Goal: Task Accomplishment & Management: Manage account settings

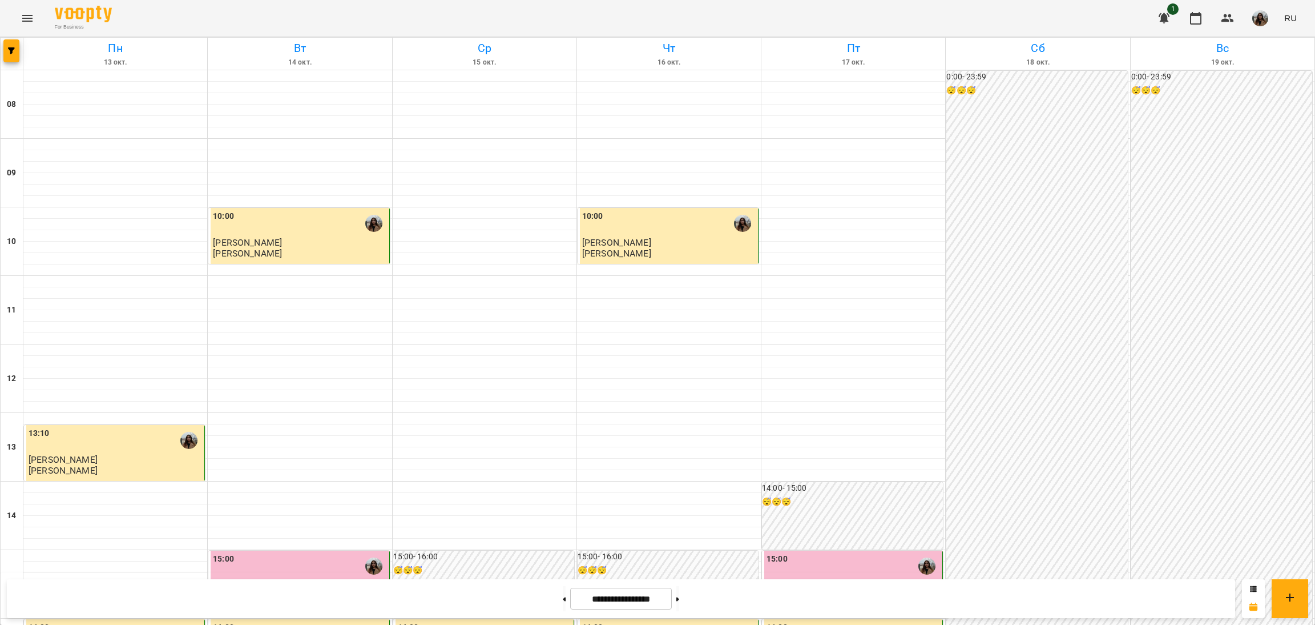
scroll to position [199, 0]
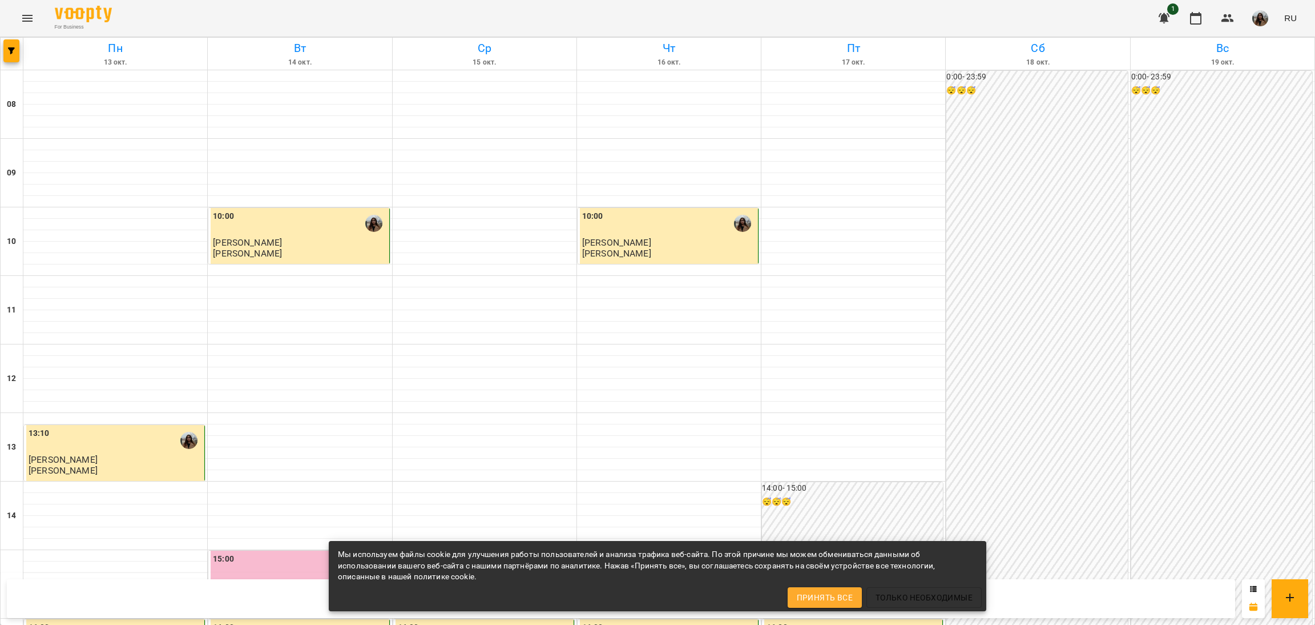
click at [931, 10] on div "For Business 1 RU" at bounding box center [657, 18] width 1315 height 37
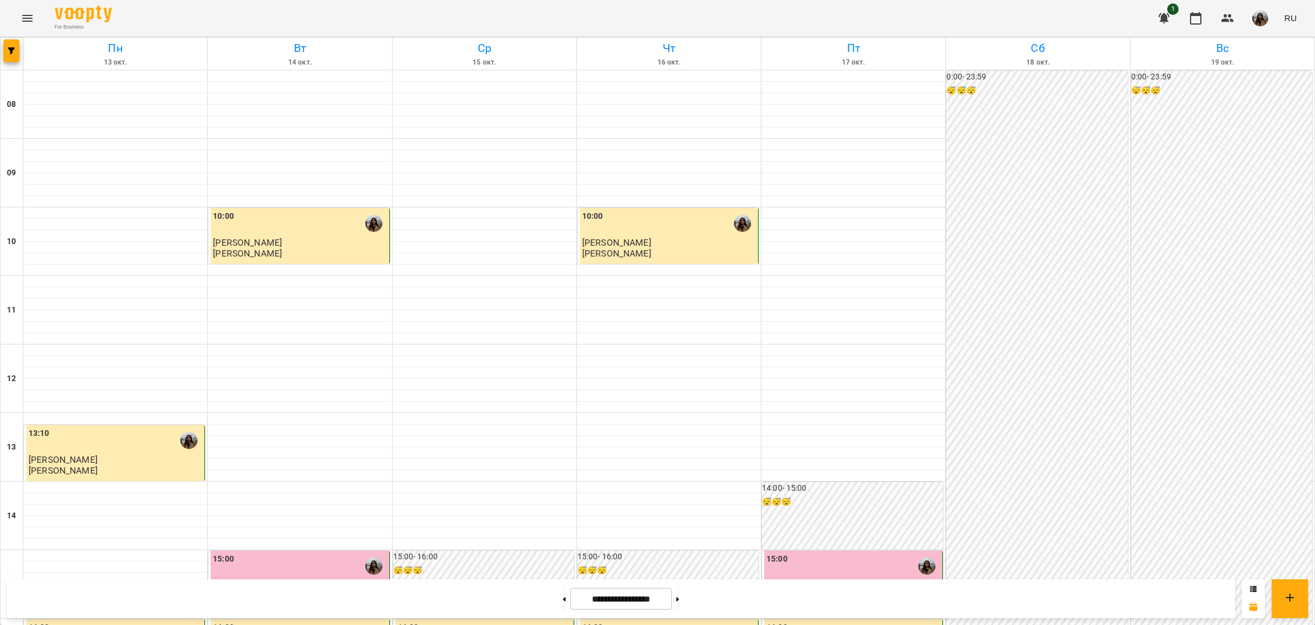
scroll to position [341, 0]
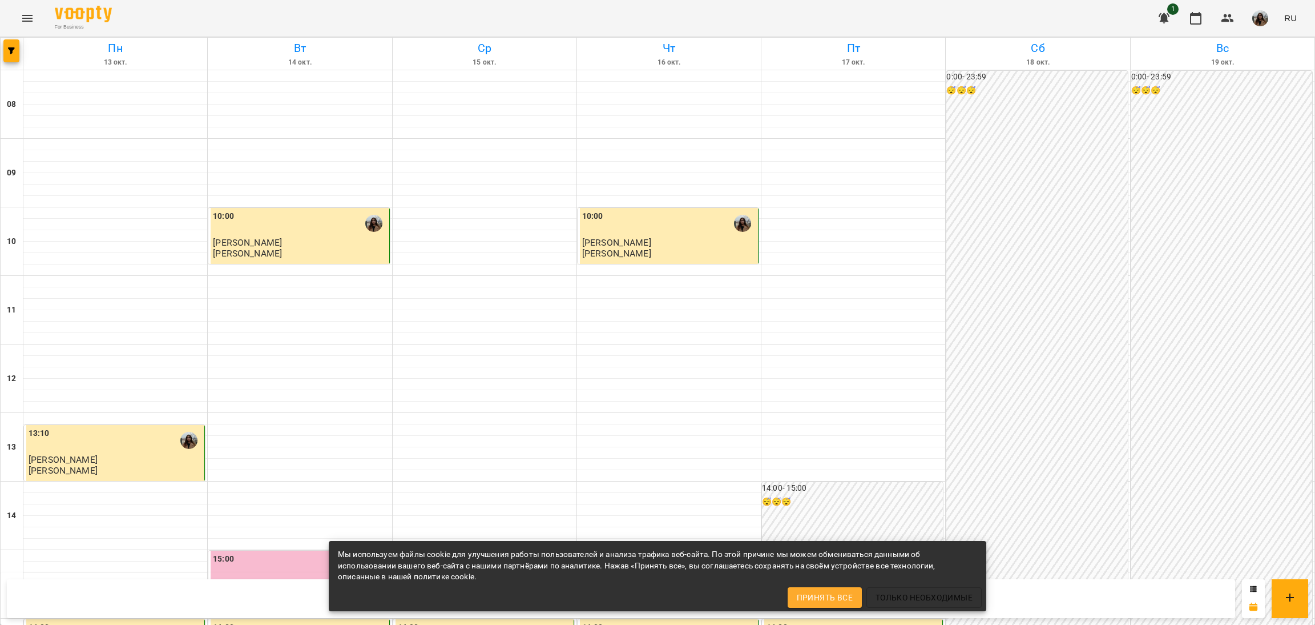
scroll to position [456, 0]
click at [1220, 187] on div "0:00 - 23:59 😴😴😴" at bounding box center [1222, 550] width 181 height 958
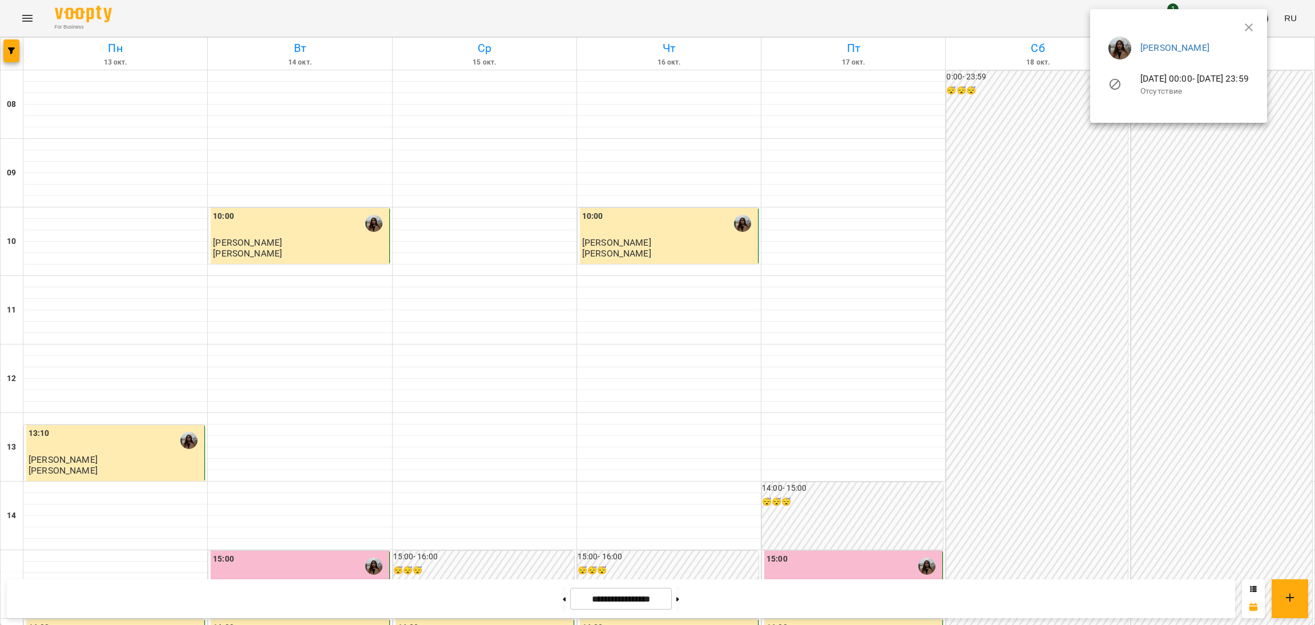
click at [637, 15] on div at bounding box center [657, 312] width 1315 height 625
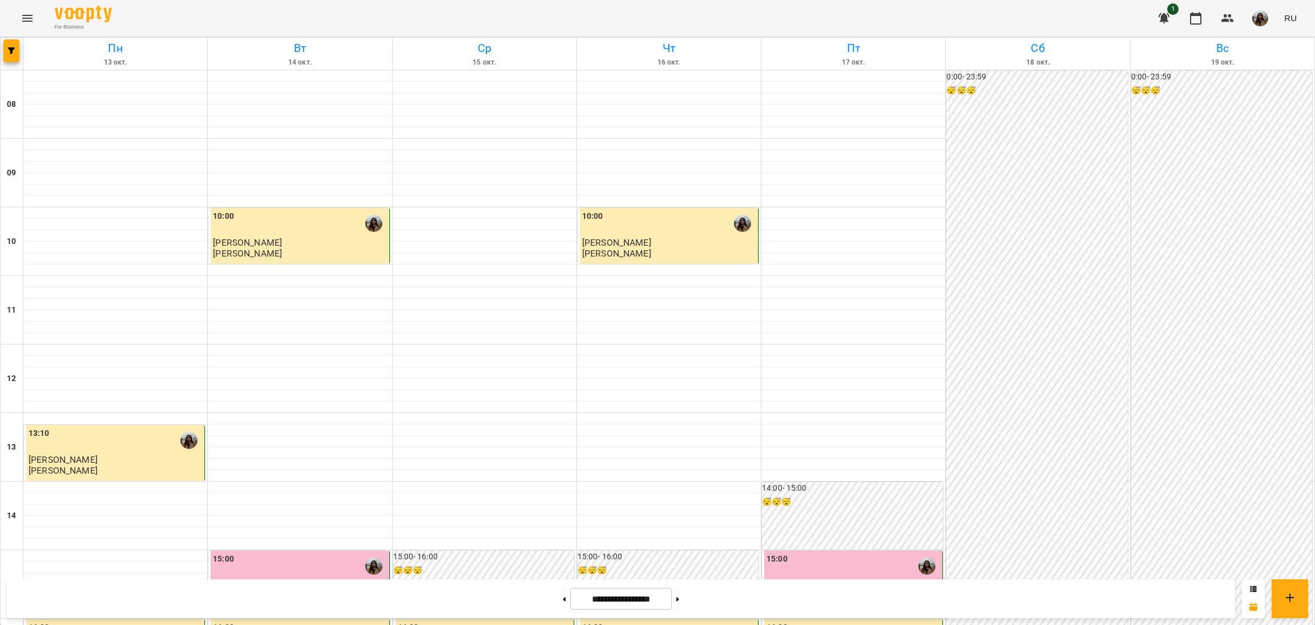
scroll to position [0, 0]
click at [563, 596] on button at bounding box center [564, 598] width 3 height 25
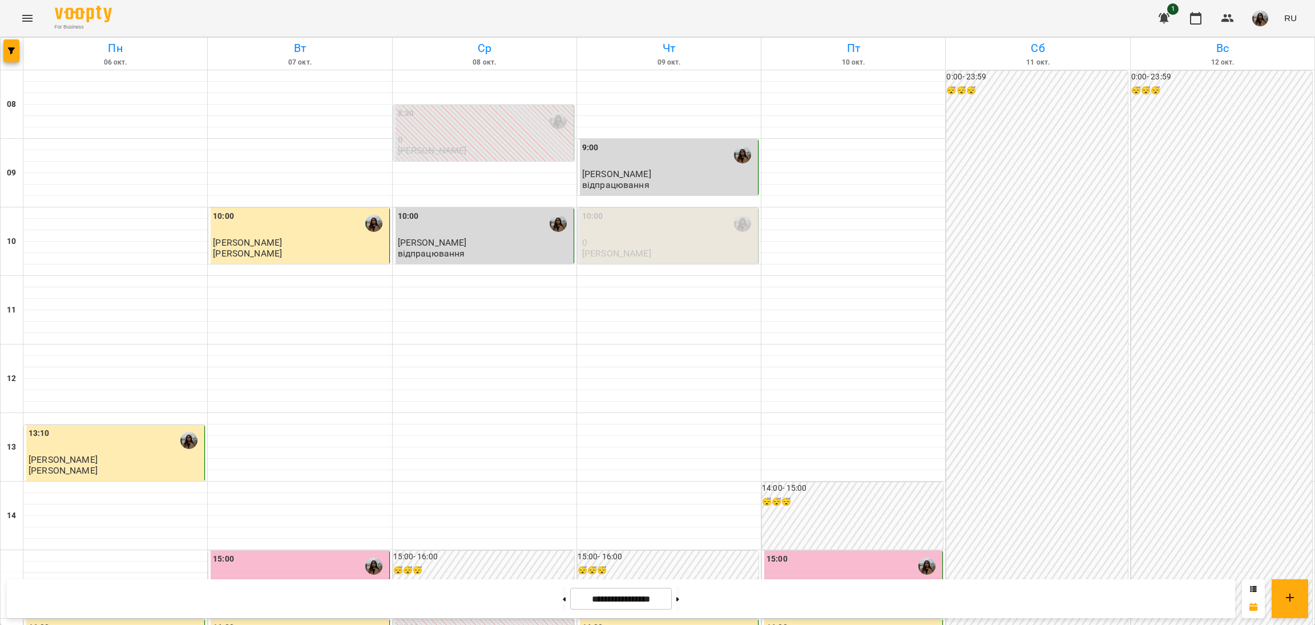
scroll to position [171, 0]
click at [679, 593] on button at bounding box center [678, 598] width 3 height 25
type input "**********"
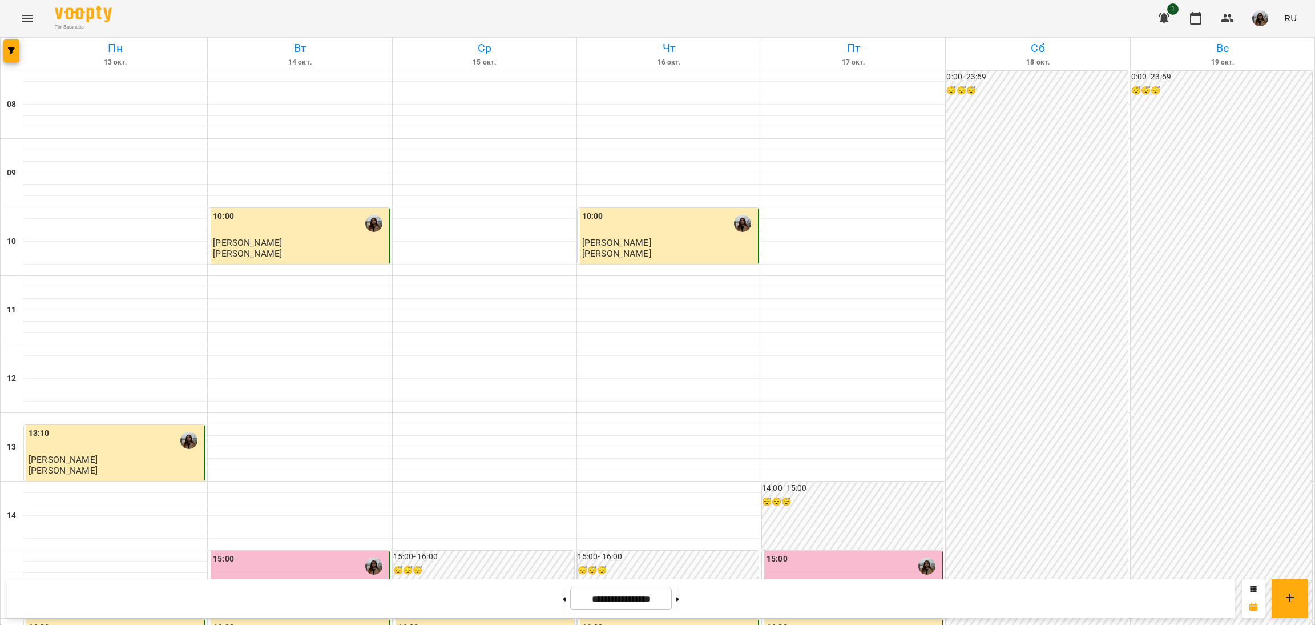
scroll to position [371, 0]
